Goal: Check status: Check status

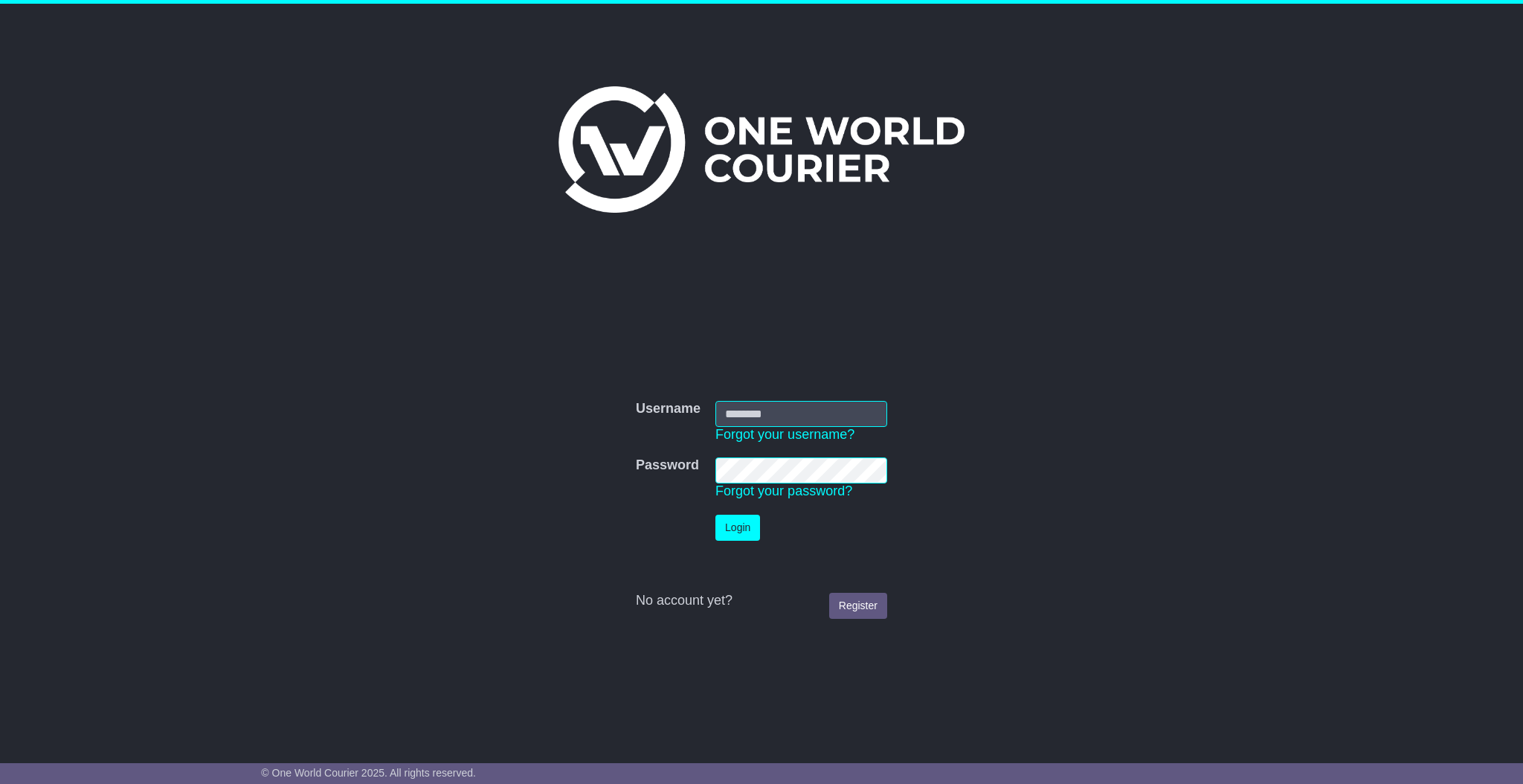
type input "**********"
click at [744, 533] on button "Login" at bounding box center [737, 527] width 45 height 26
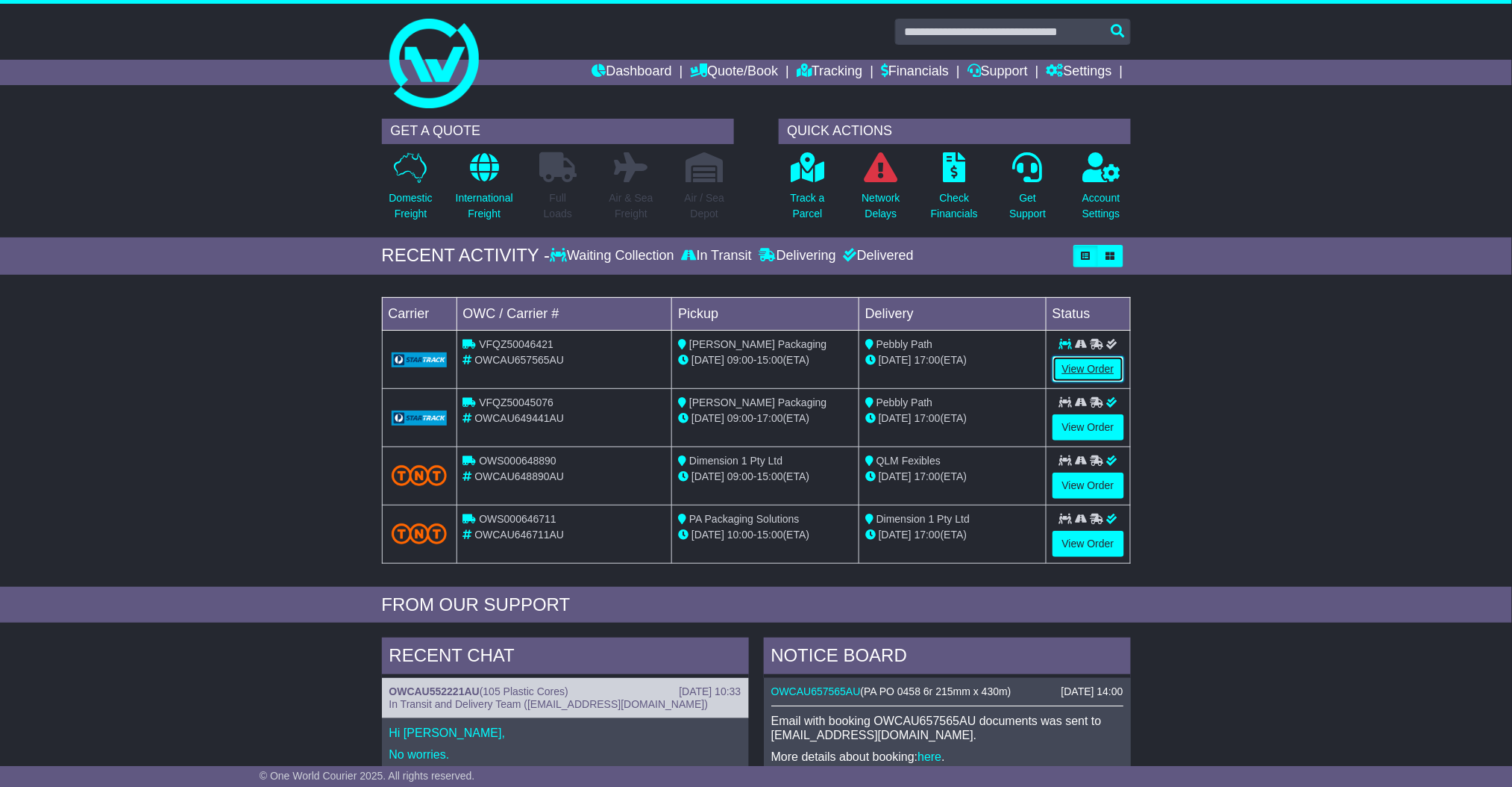
click at [1068, 368] on link "View Order" at bounding box center [1088, 368] width 71 height 26
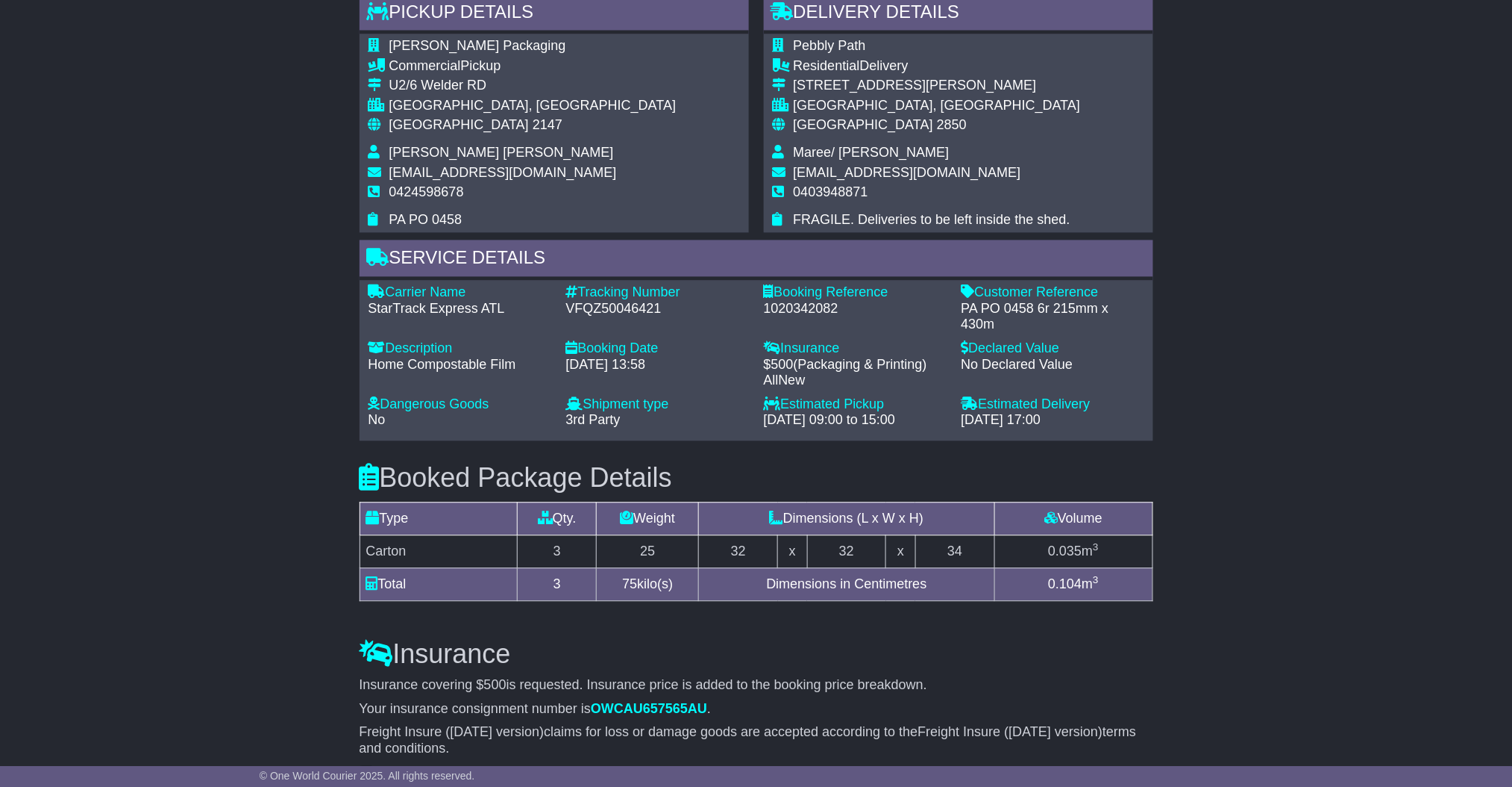
scroll to position [899, 0]
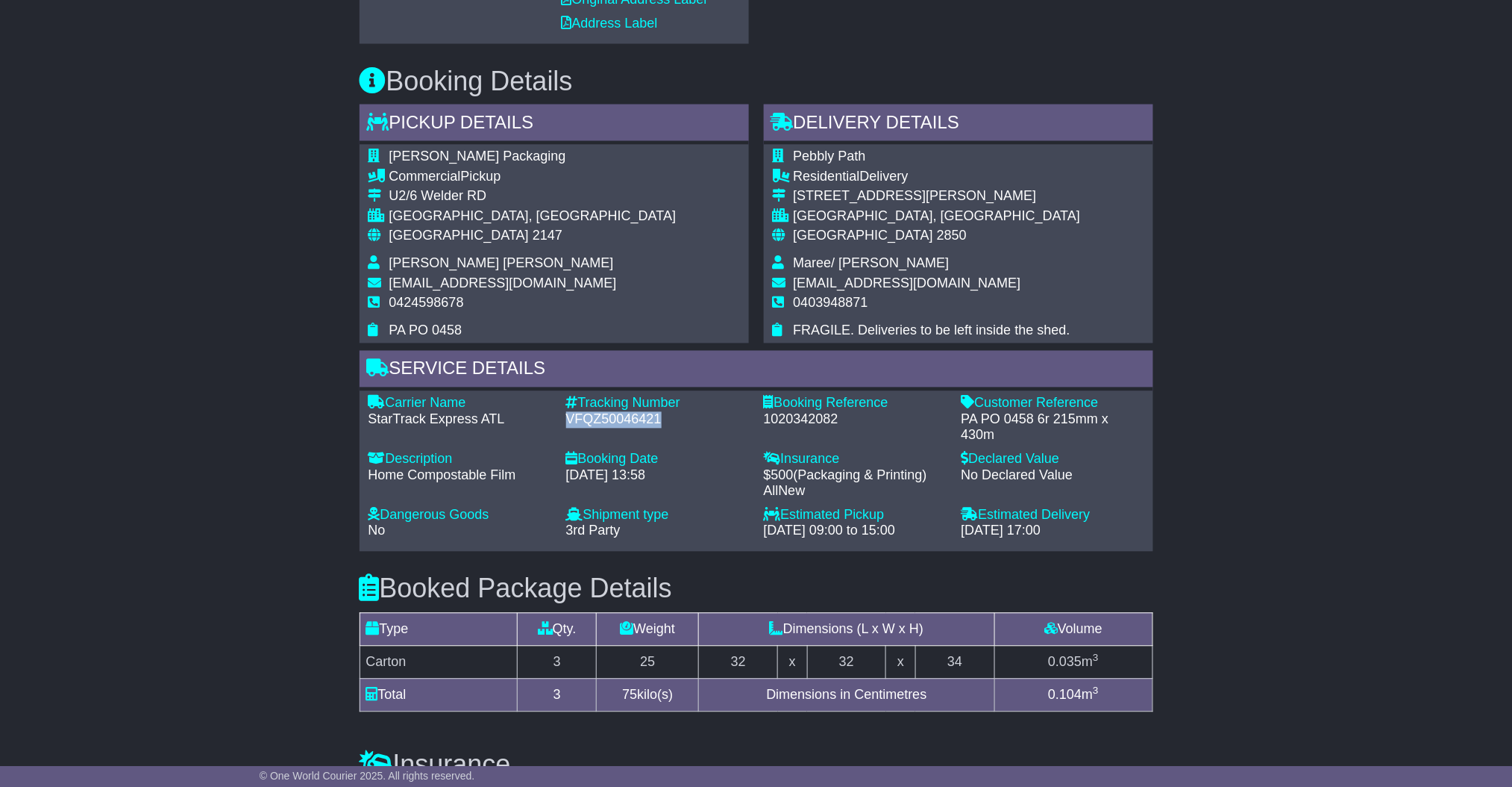
drag, startPoint x: 567, startPoint y: 415, endPoint x: 670, endPoint y: 415, distance: 103.0
click at [670, 415] on div "VFQZ50046421" at bounding box center [657, 420] width 183 height 16
copy div "VFQZ50046421"
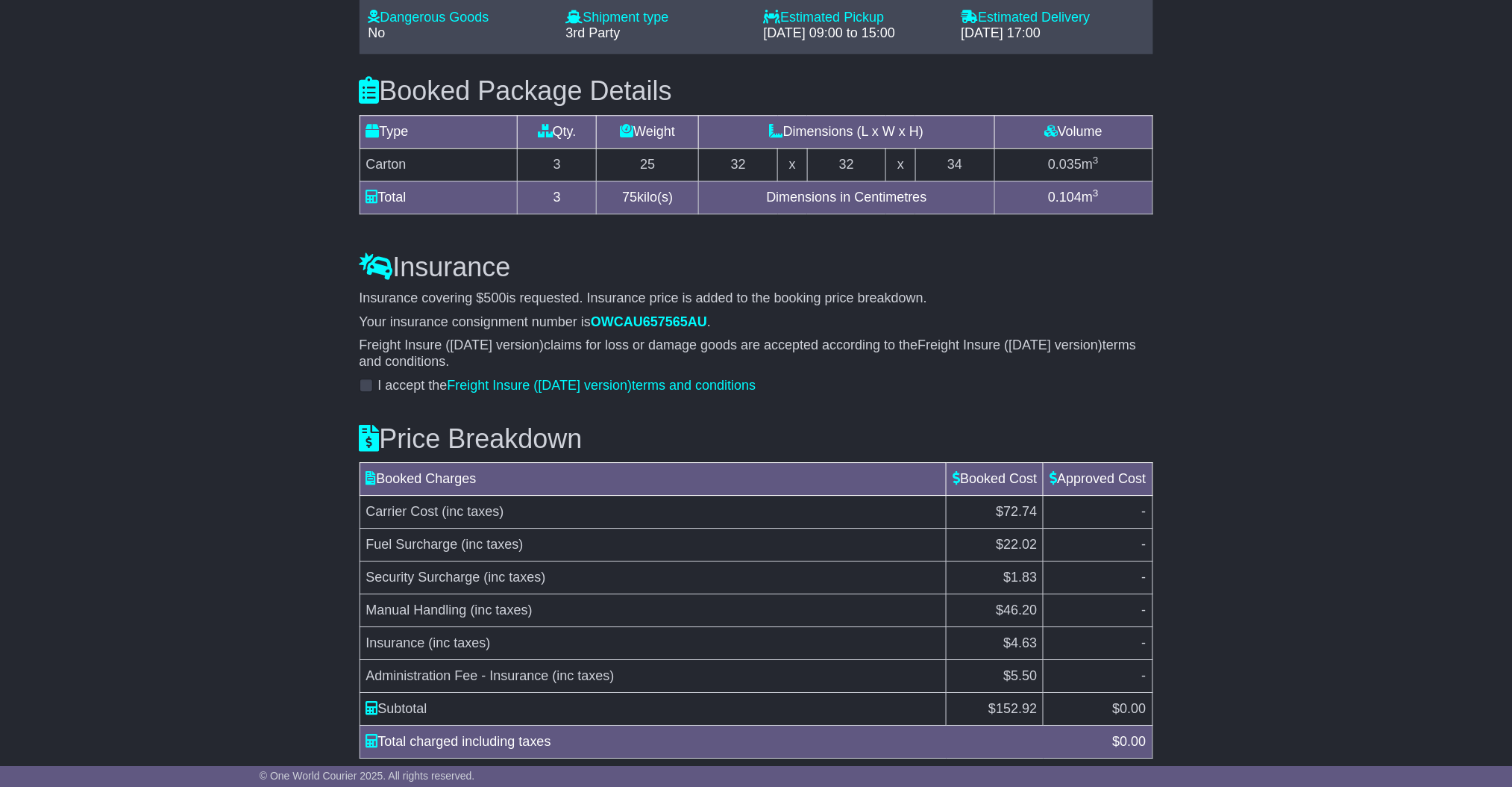
scroll to position [1452, 0]
